Goal: Task Accomplishment & Management: Manage account settings

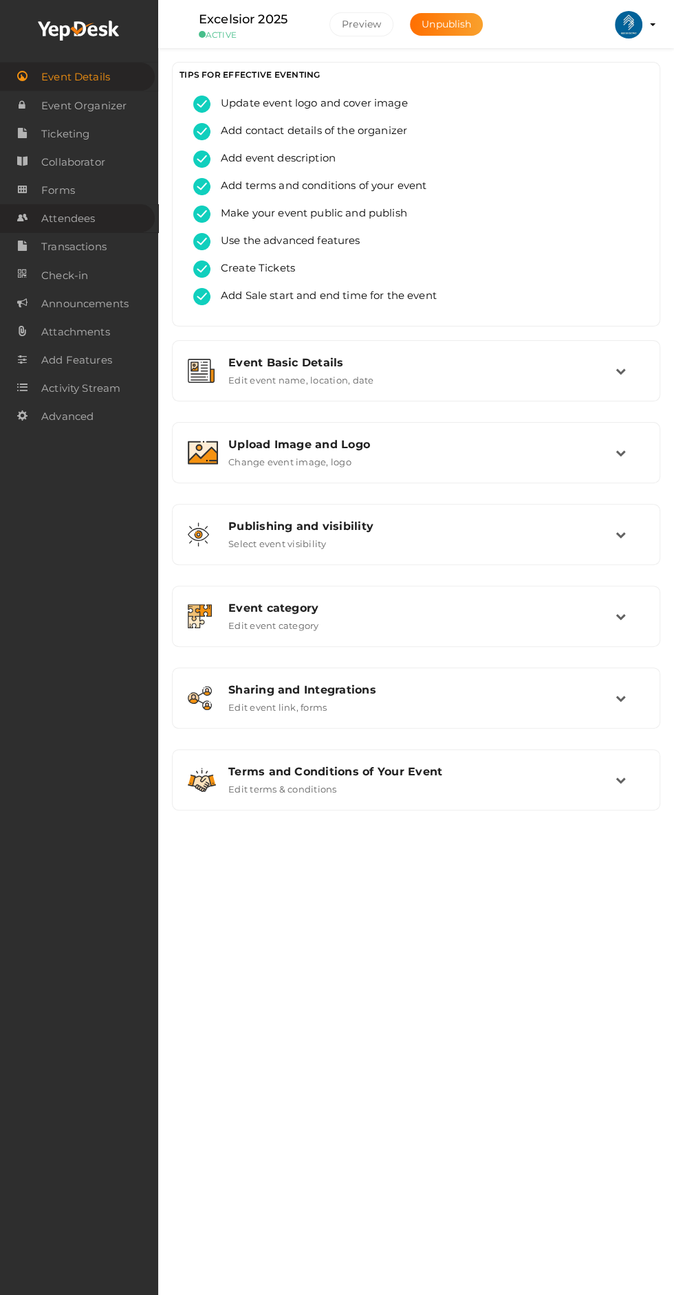
click at [67, 215] on span "Attendees" at bounding box center [68, 219] width 54 height 28
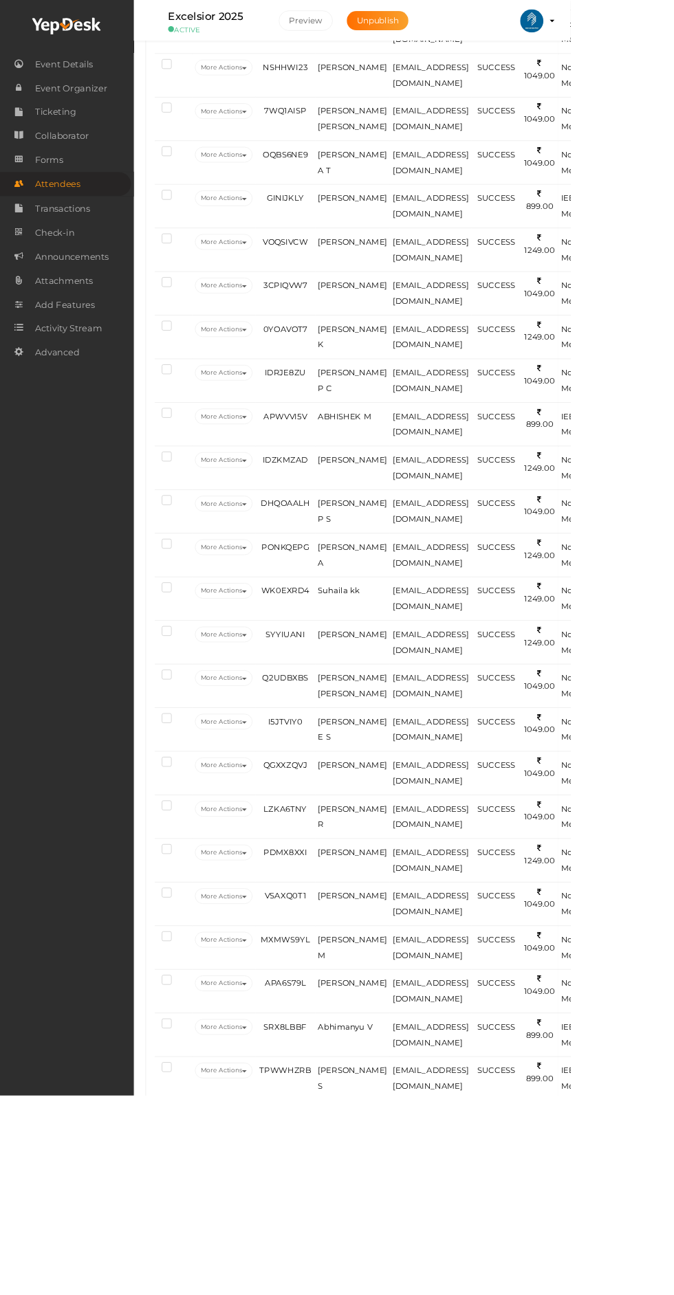
scroll to position [1788, 0]
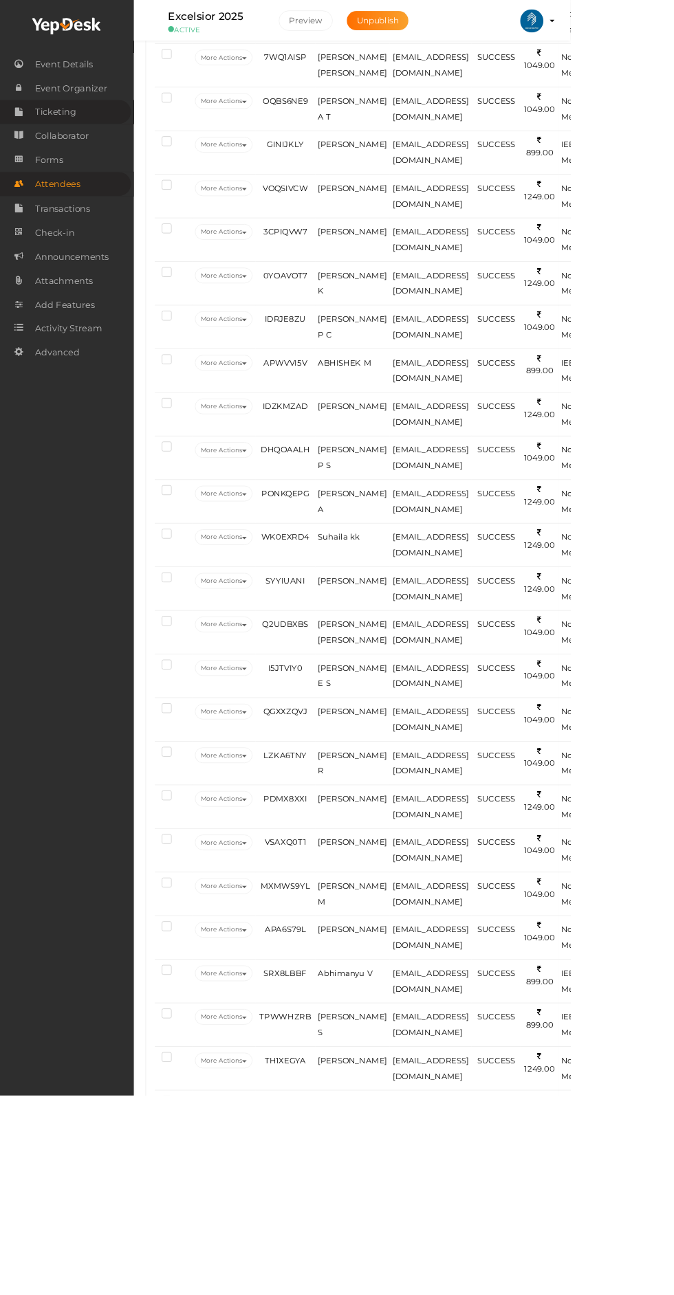
click at [94, 138] on link "Ticketing" at bounding box center [77, 132] width 155 height 28
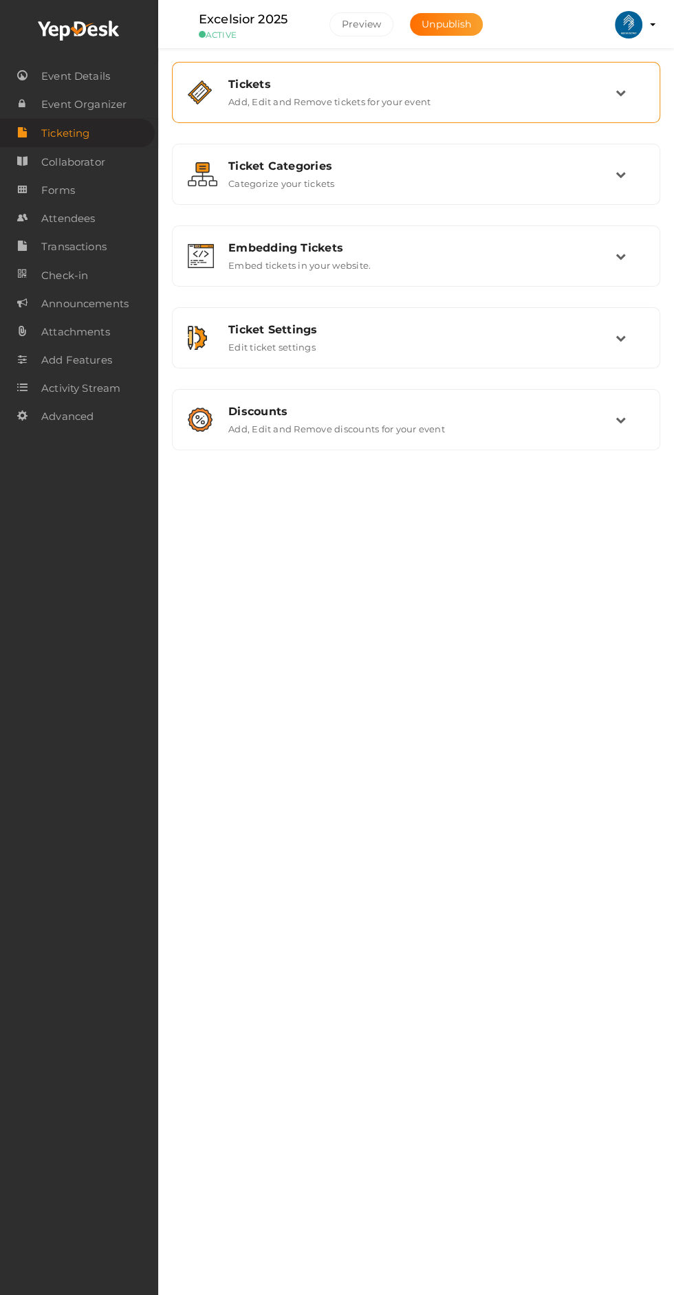
click at [618, 107] on td at bounding box center [629, 93] width 29 height 30
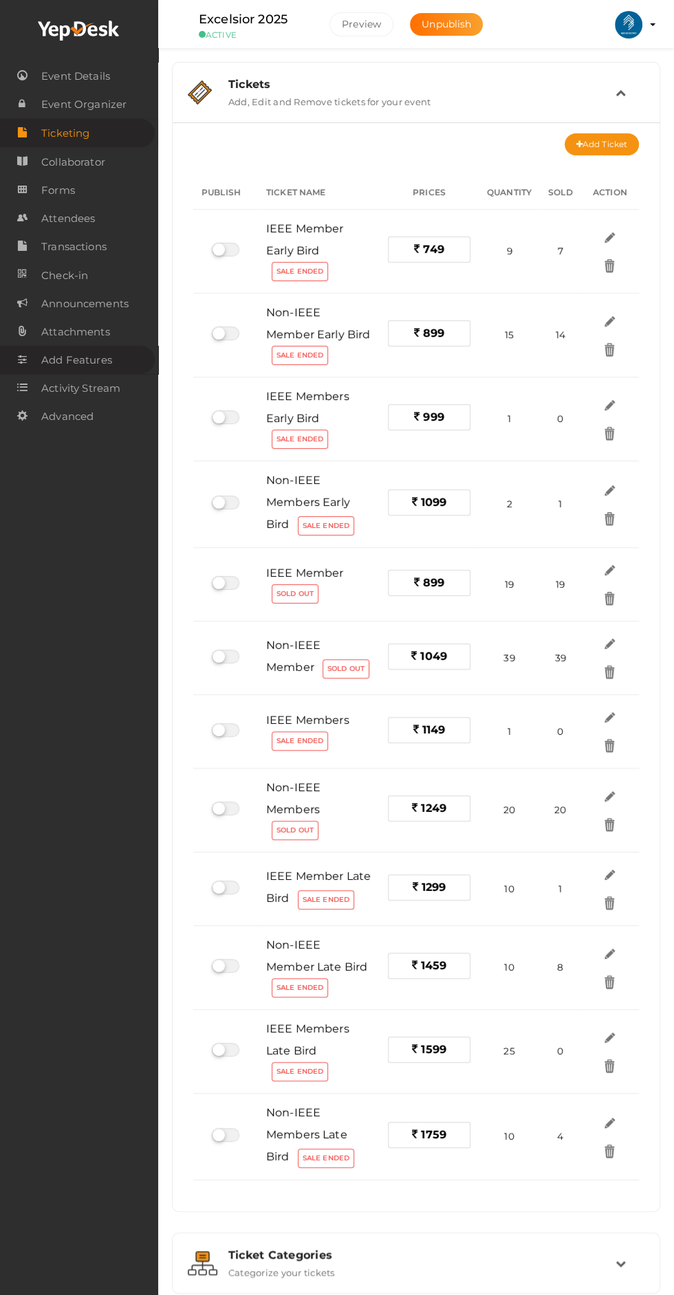
click at [22, 362] on icon at bounding box center [22, 359] width 10 height 10
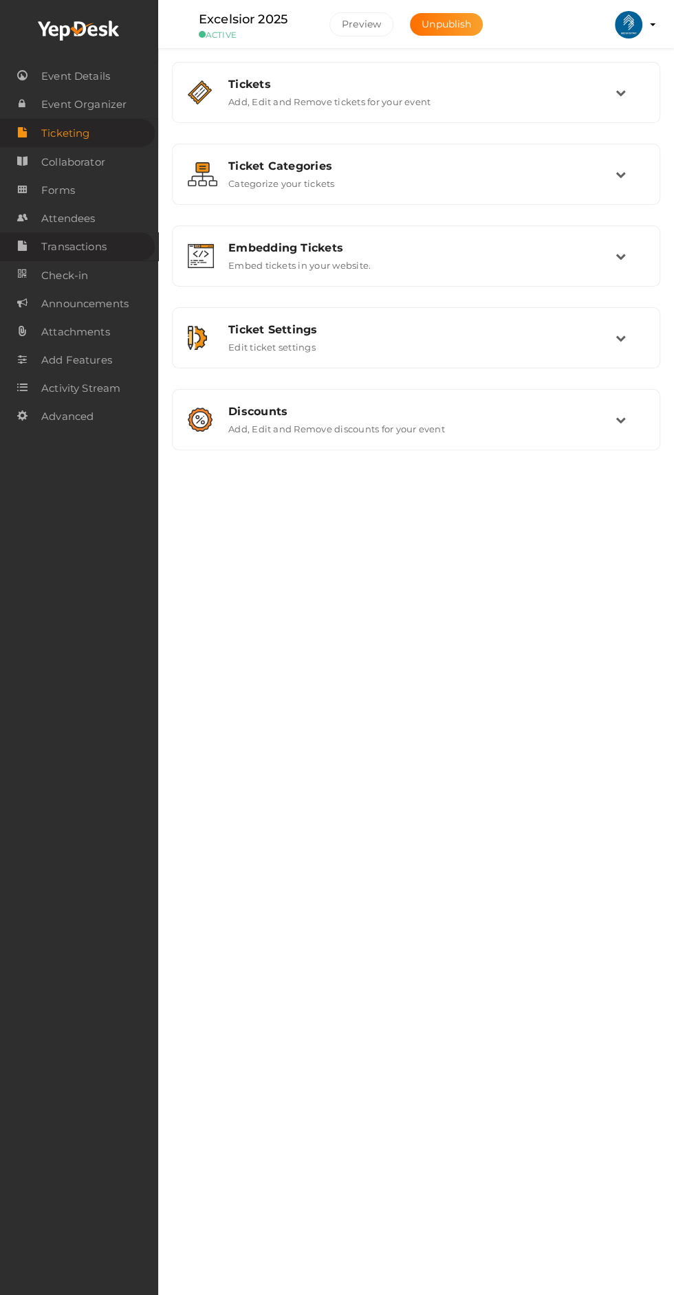
click at [63, 254] on span "Transactions" at bounding box center [73, 247] width 65 height 28
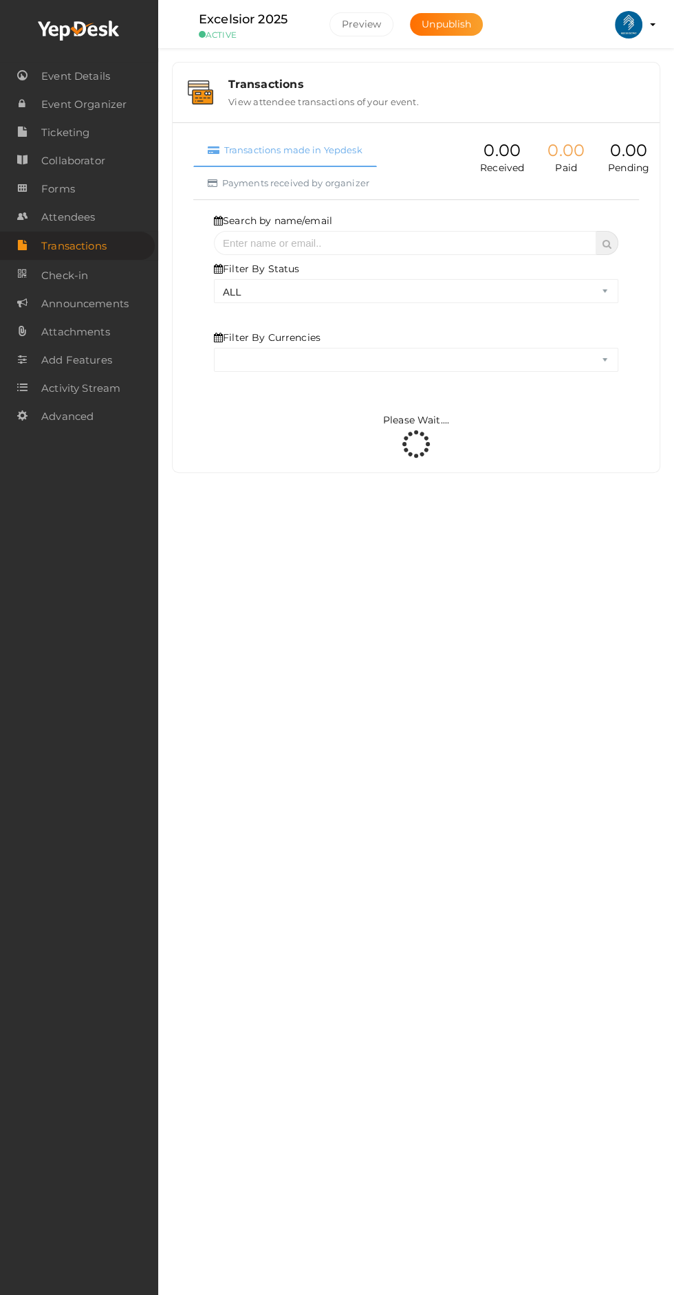
select select "ALL"
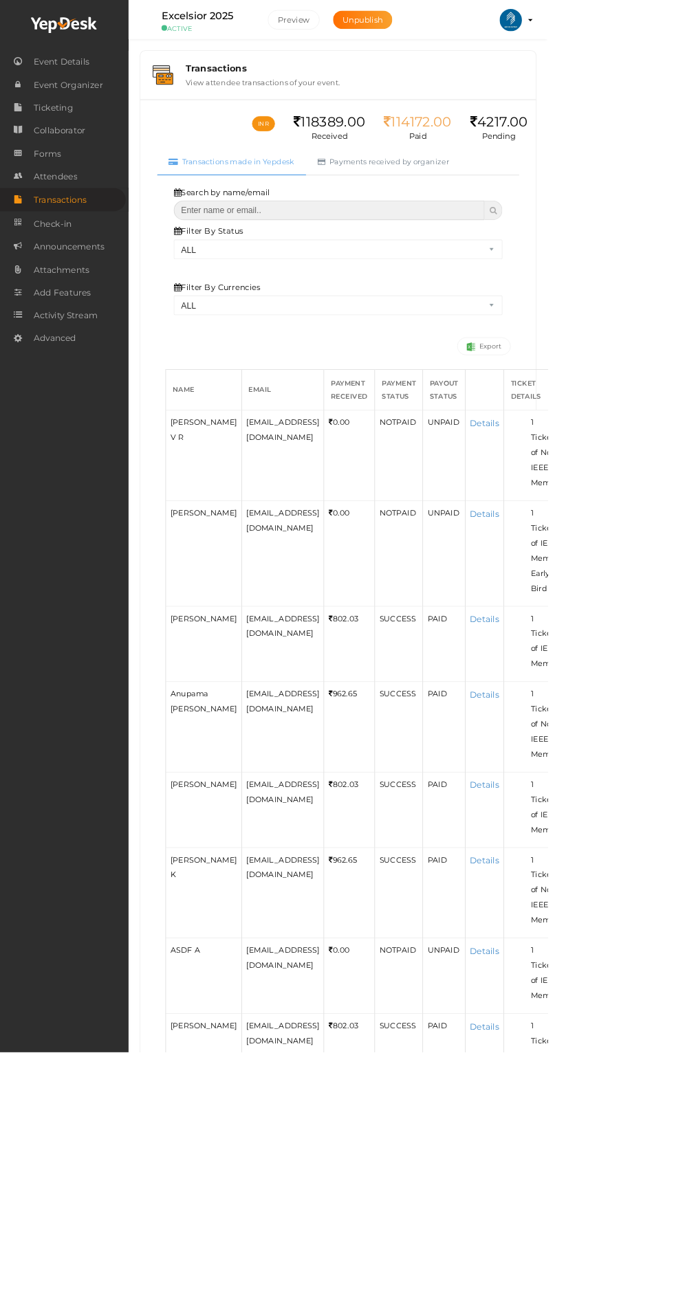
click at [435, 259] on input "text" at bounding box center [405, 259] width 382 height 24
type input "lakshmi g"
click at [613, 263] on span at bounding box center [607, 259] width 22 height 24
select select "? string:ALL ?"
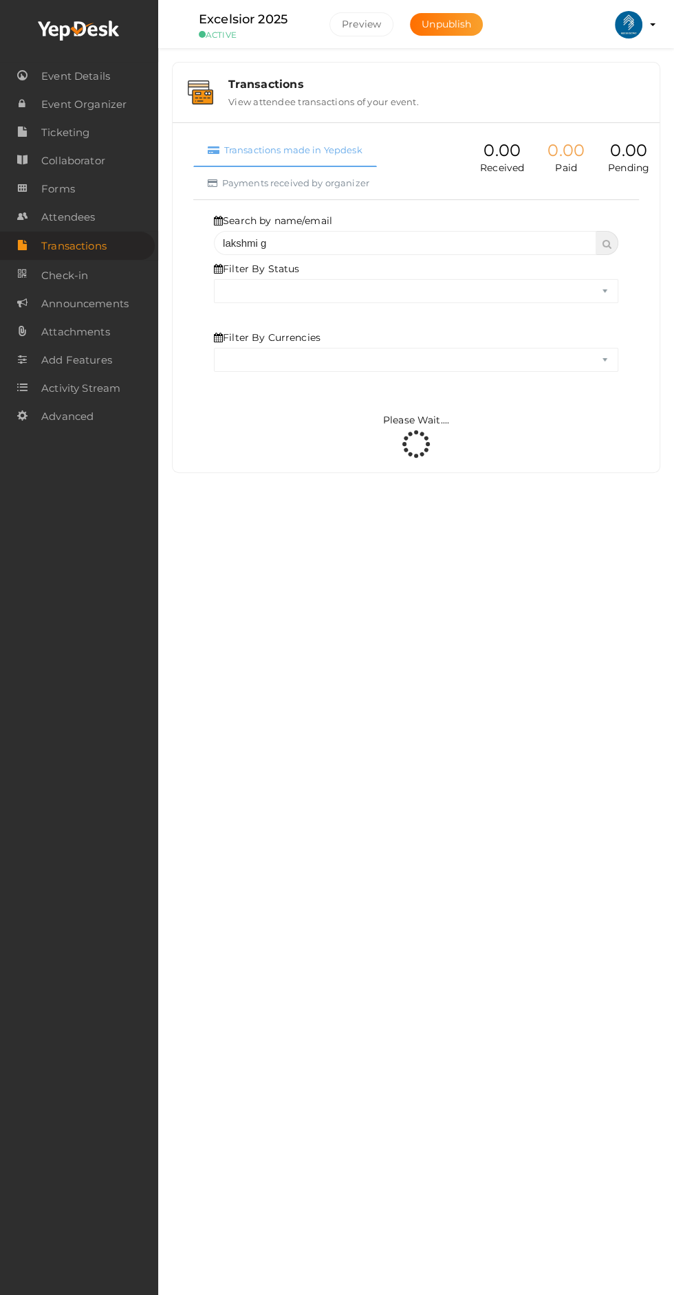
select select "ALL"
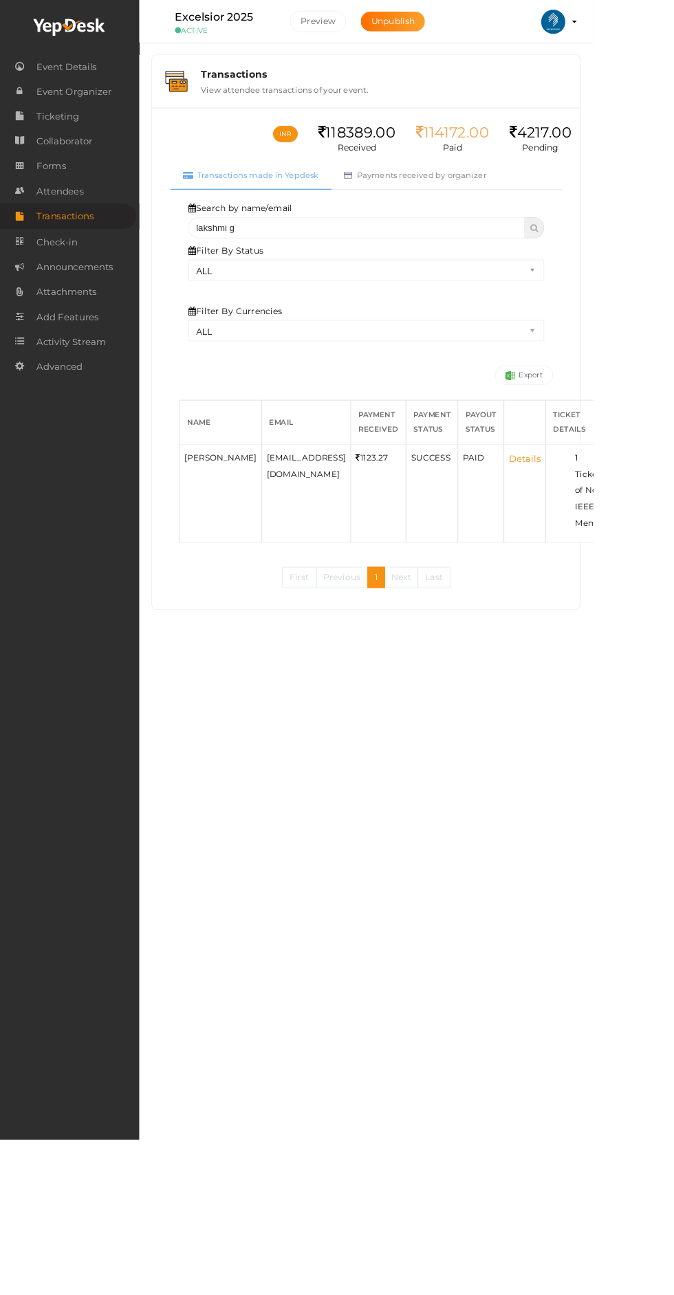
click at [594, 520] on link "Details" at bounding box center [596, 520] width 36 height 13
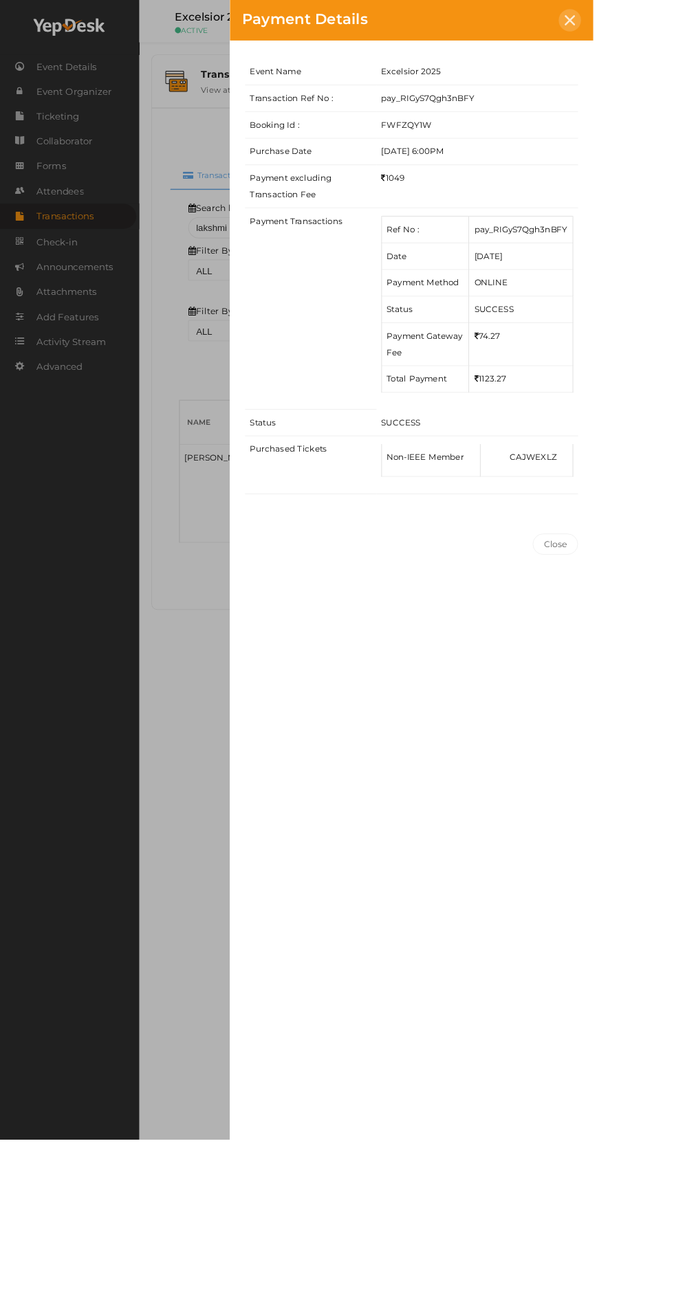
click at [653, 19] on icon at bounding box center [647, 23] width 12 height 12
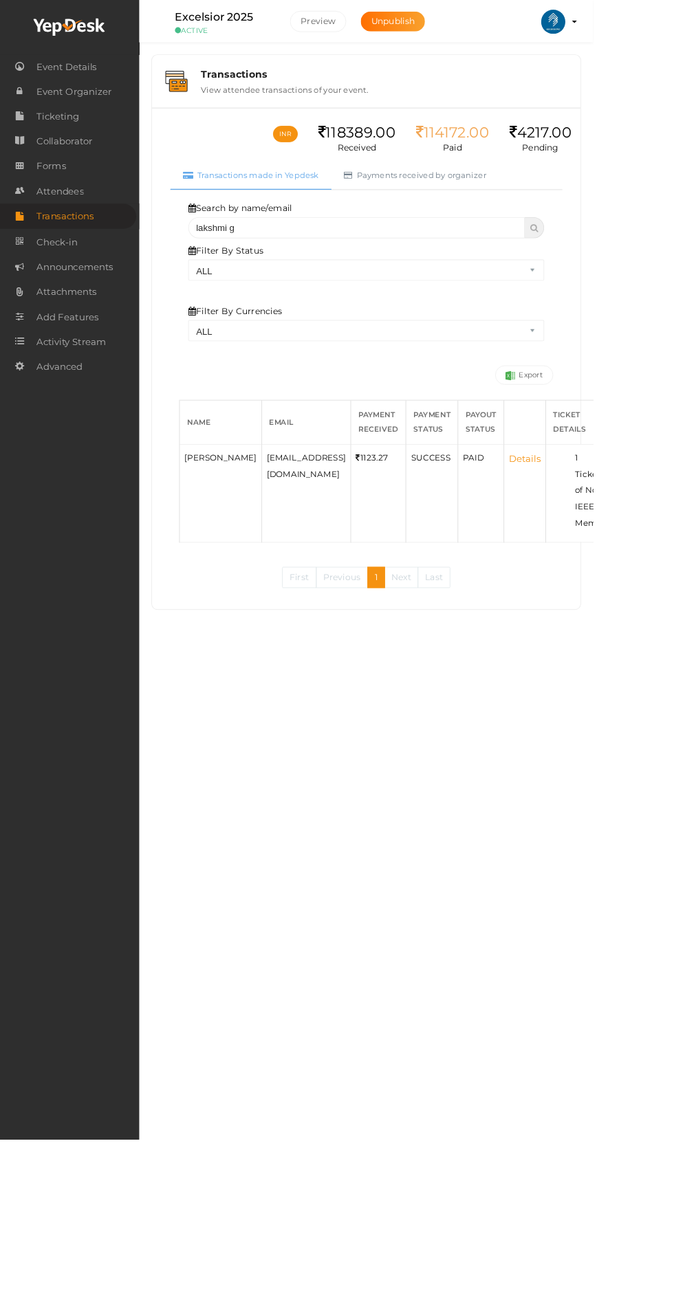
click at [607, 520] on link "Details" at bounding box center [596, 520] width 36 height 13
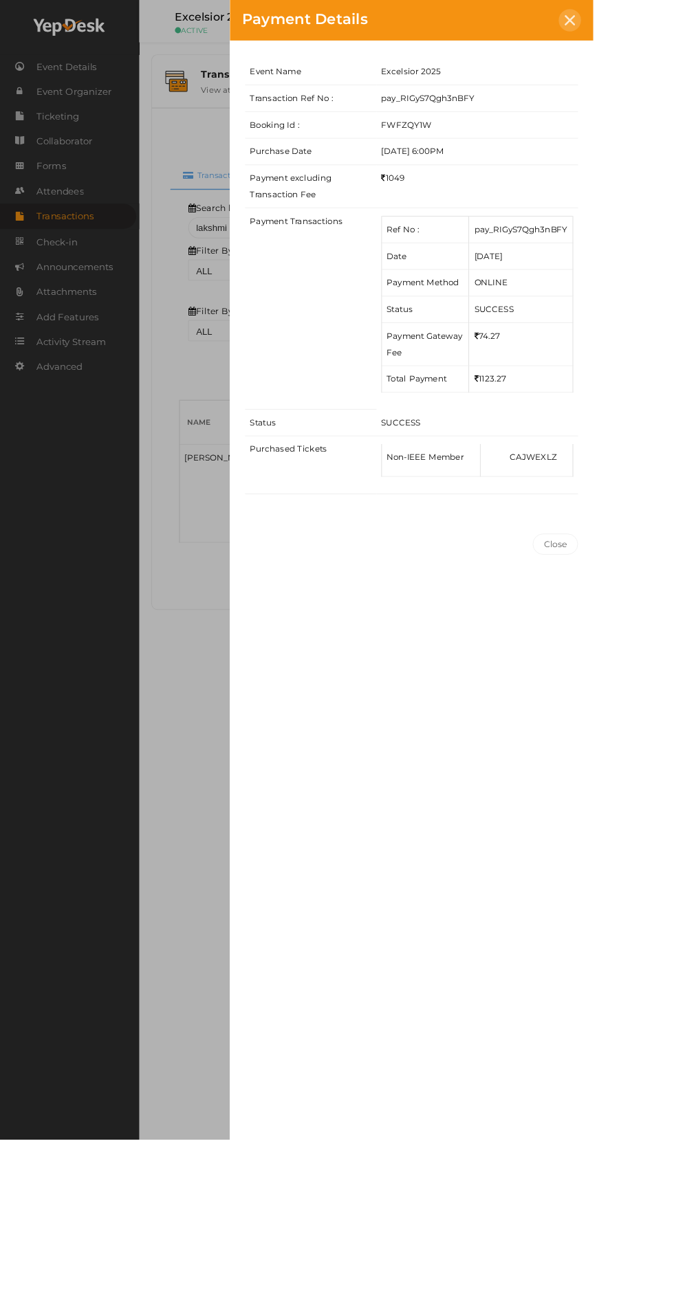
click at [653, 23] on icon at bounding box center [647, 23] width 12 height 12
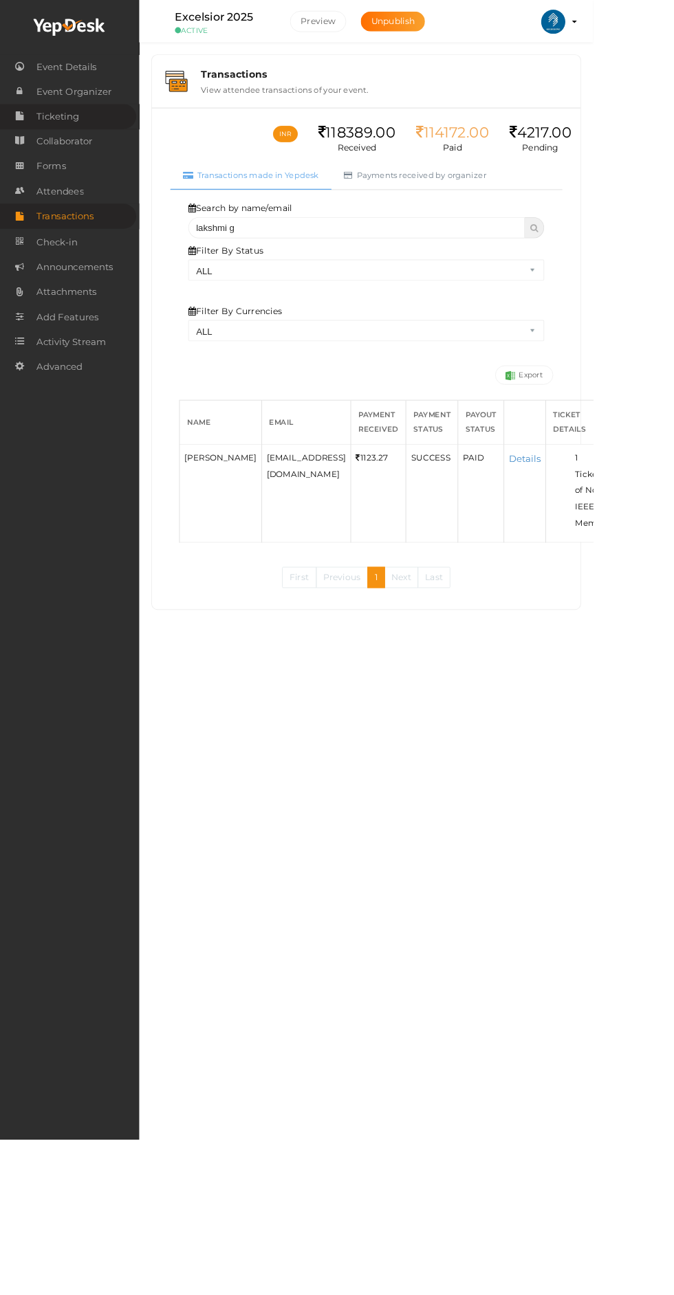
click at [88, 146] on span "Ticketing" at bounding box center [65, 133] width 48 height 28
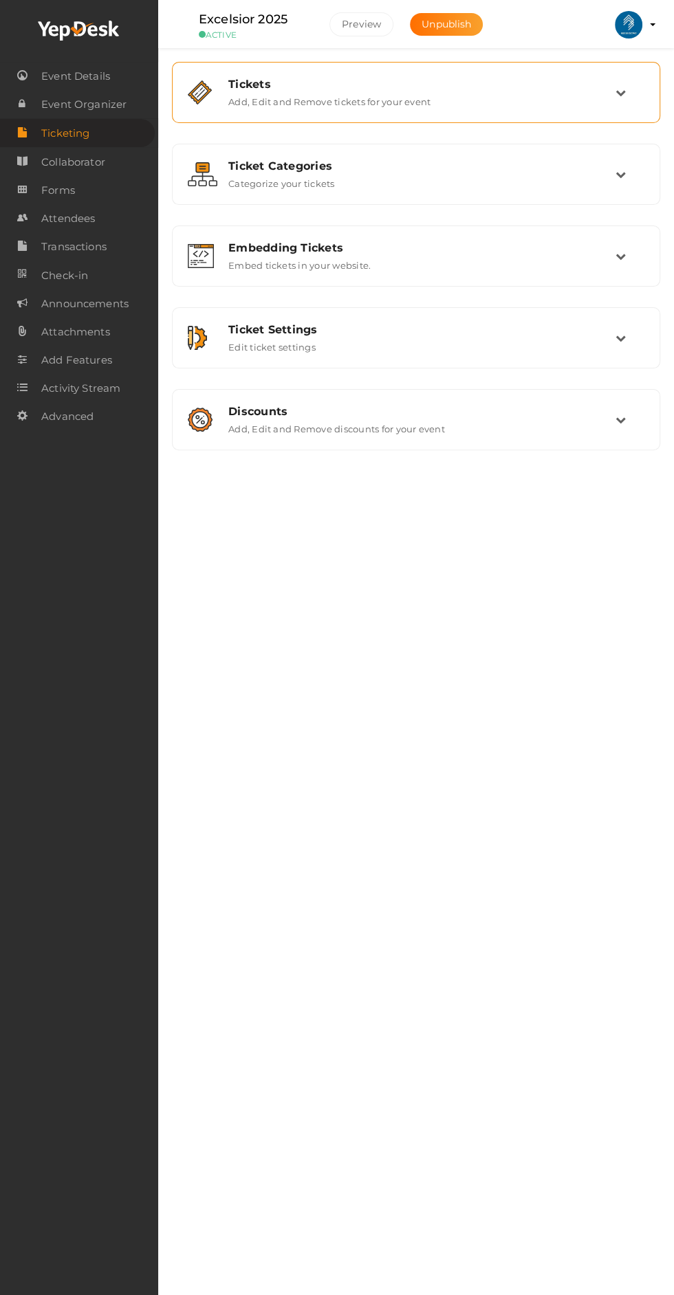
click at [620, 92] on icon at bounding box center [620, 92] width 10 height 10
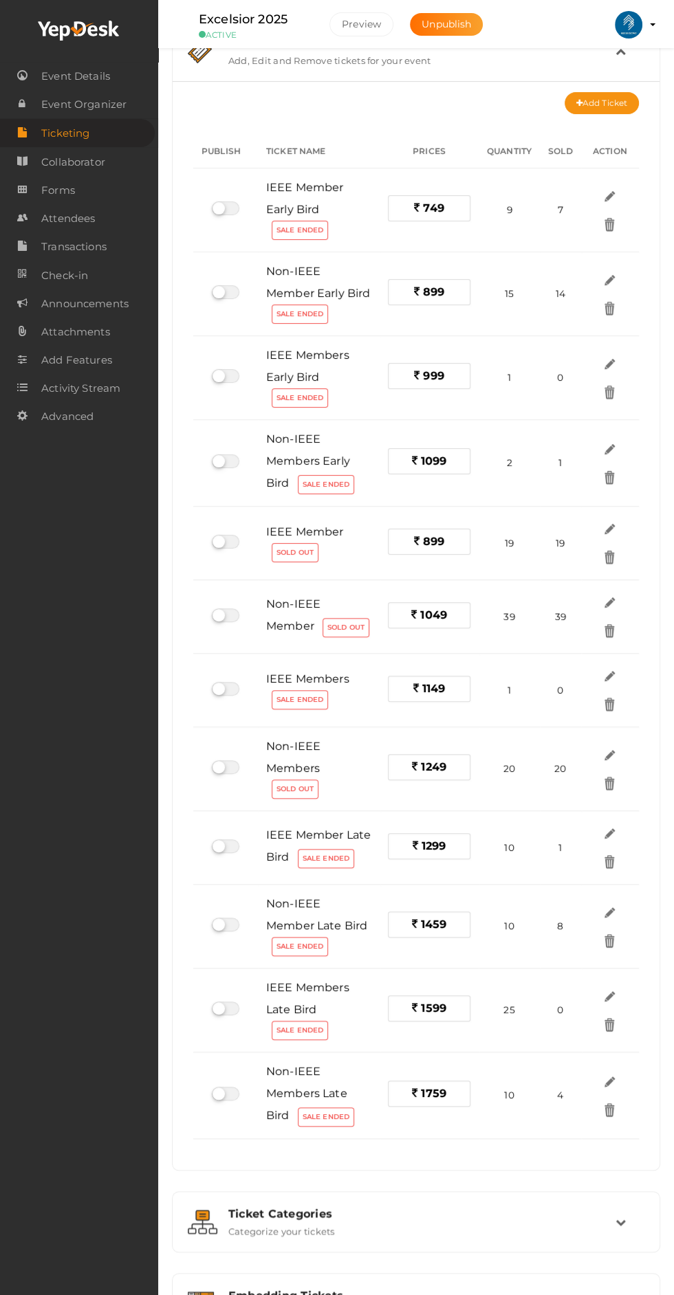
scroll to position [118, 0]
